Goal: Task Accomplishment & Management: Manage account settings

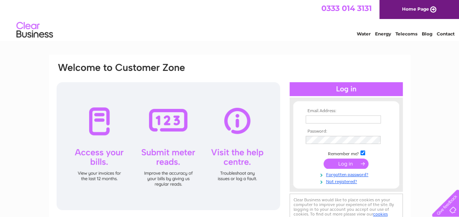
type input "Heather@ringready.co.uk"
click at [336, 164] on input "submit" at bounding box center [346, 164] width 45 height 10
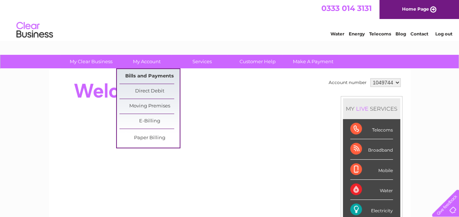
click at [148, 77] on link "Bills and Payments" at bounding box center [149, 76] width 60 height 15
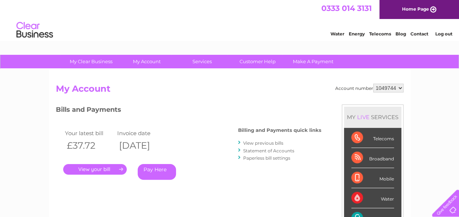
click at [91, 170] on link "." at bounding box center [95, 169] width 64 height 11
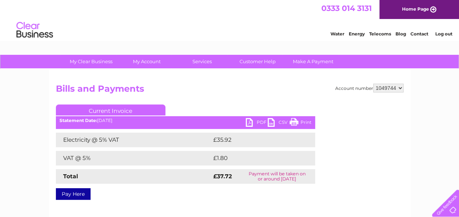
click at [248, 120] on link "PDF" at bounding box center [257, 123] width 22 height 11
